Goal: Task Accomplishment & Management: Use online tool/utility

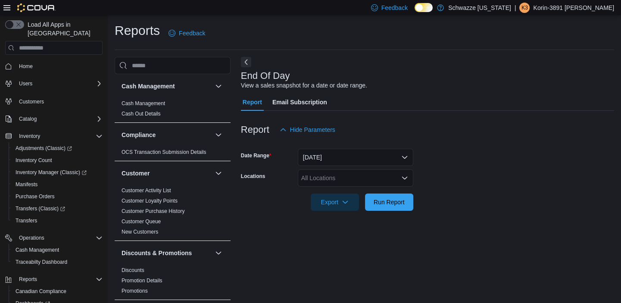
scroll to position [5, 0]
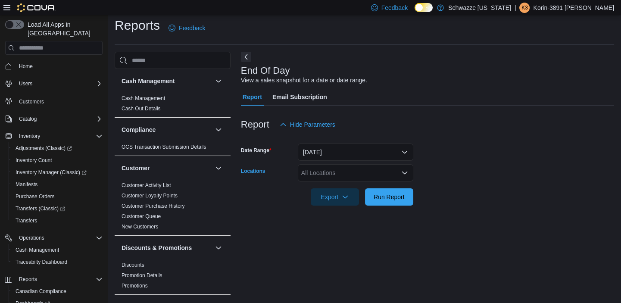
click at [329, 177] on div "All Locations" at bounding box center [355, 172] width 115 height 17
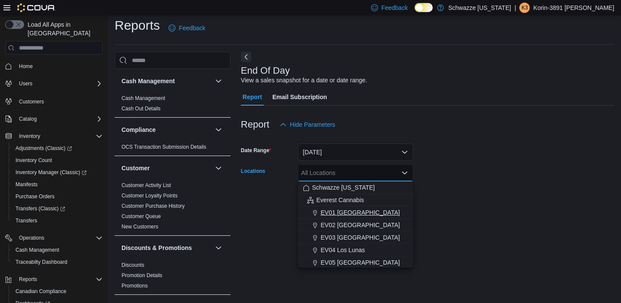
click at [339, 207] on button "EV01 [GEOGRAPHIC_DATA]" at bounding box center [355, 212] width 115 height 12
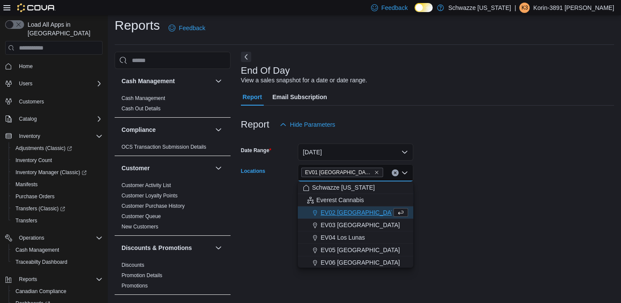
drag, startPoint x: 496, startPoint y: 167, endPoint x: 491, endPoint y: 164, distance: 6.0
click at [494, 166] on form "Date Range [DATE] Locations [GEOGRAPHIC_DATA] [GEOGRAPHIC_DATA] box. Selected. …" at bounding box center [427, 169] width 373 height 72
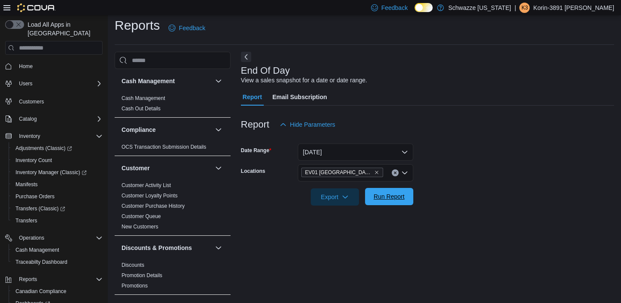
click at [379, 201] on span "Run Report" at bounding box center [389, 196] width 38 height 17
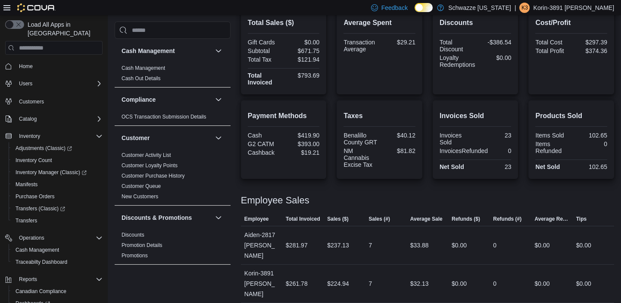
scroll to position [255, 0]
